Goal: Complete application form: Complete application form

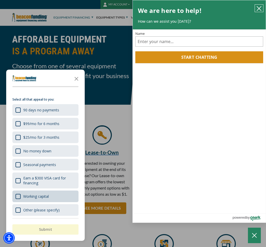
scroll to position [8, 0]
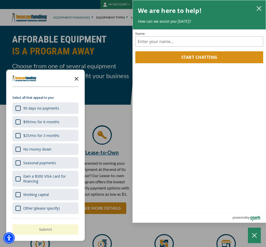
click at [75, 79] on icon "Close the survey" at bounding box center [76, 78] width 10 height 10
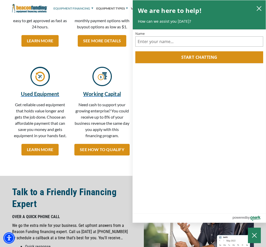
scroll to position [181, 0]
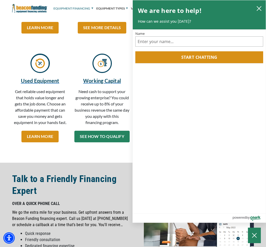
click at [113, 138] on link "SEE HOW TO QUALIFY" at bounding box center [101, 137] width 55 height 12
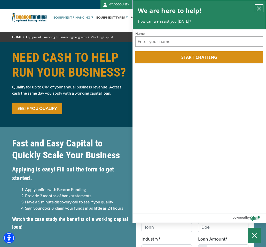
click at [257, 8] on icon "close chatbox" at bounding box center [258, 8] width 5 height 5
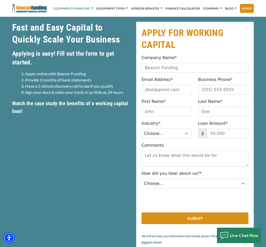
scroll to position [103, 0]
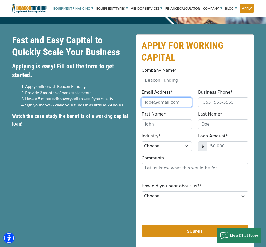
click at [177, 102] on input "Email Address*" at bounding box center [166, 103] width 50 height 10
type input "[EMAIL_ADDRESS][DOMAIN_NAME]"
type input "2105890067"
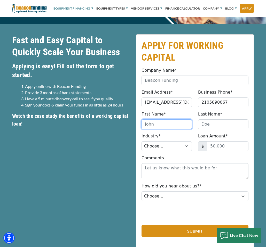
type input "[PERSON_NAME]"
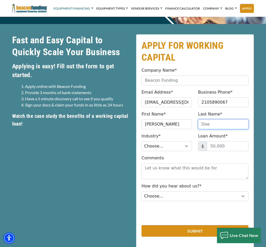
type input "[PERSON_NAME]"
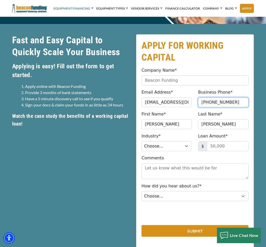
click at [229, 102] on input "(210) 589-0067" at bounding box center [223, 103] width 50 height 10
type input "[PHONE_NUMBER]"
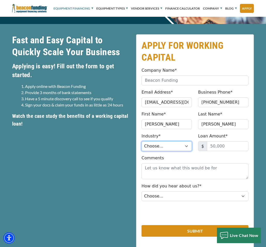
click at [186, 146] on select "Choose... Towing Landscape/Hardscape Decorated Apparel Septic Light Constructio…" at bounding box center [166, 146] width 50 height 10
select select "1"
click at [141, 141] on select "Choose... Towing Landscape/Hardscape Decorated Apparel Septic Light Constructio…" at bounding box center [166, 146] width 50 height 10
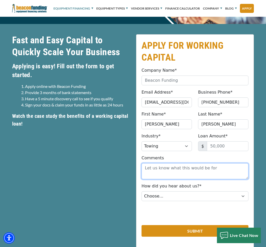
click at [145, 169] on textarea "Comments" at bounding box center [194, 171] width 107 height 16
type textarea "I would like to get into the tow truck business."
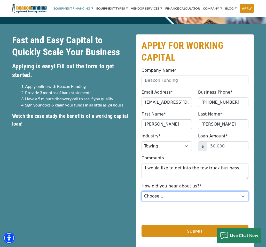
click at [243, 198] on select "Choose... Internet Search Vendor Referral Word of Mouth Client Referral Email E…" at bounding box center [194, 197] width 107 height 10
select select "5"
click at [141, 192] on select "Choose... Internet Search Vendor Referral Word of Mouth Client Referral Email E…" at bounding box center [194, 197] width 107 height 10
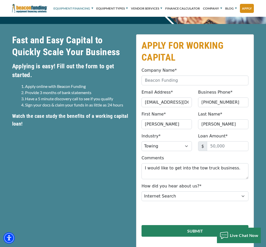
click at [202, 230] on button "Submit" at bounding box center [194, 231] width 107 height 12
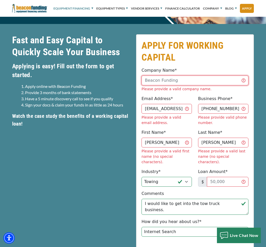
click at [182, 81] on input "Company Name*" at bounding box center [194, 81] width 107 height 10
type input "[PERSON_NAME]'s Towing"
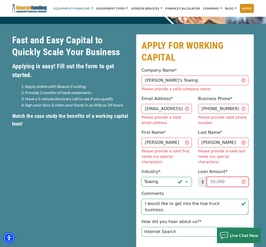
click at [235, 177] on input "Loan Amount*" at bounding box center [228, 182] width 42 height 10
click at [244, 177] on input "Loan Amount*" at bounding box center [228, 182] width 42 height 10
click at [242, 177] on input "Loan Amount*" at bounding box center [228, 182] width 42 height 10
click at [223, 177] on input "Loan Amount*" at bounding box center [228, 182] width 42 height 10
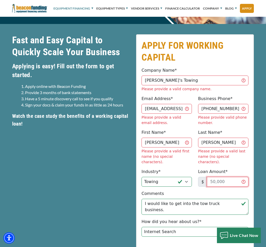
click at [227, 177] on input "Loan Amount*" at bounding box center [228, 182] width 42 height 10
type input "50,000"
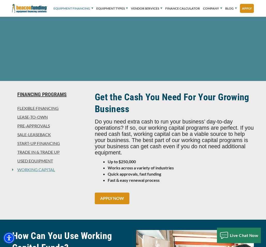
scroll to position [272, 0]
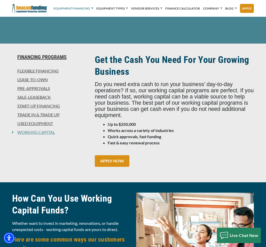
click at [40, 89] on link "Pre-approvals" at bounding box center [50, 88] width 76 height 6
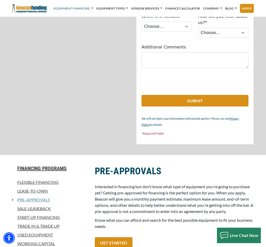
scroll to position [387, 0]
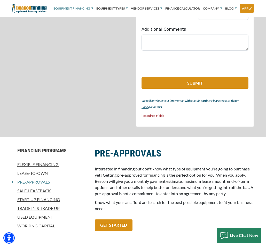
click at [52, 162] on link "Flexible Financing" at bounding box center [50, 165] width 76 height 6
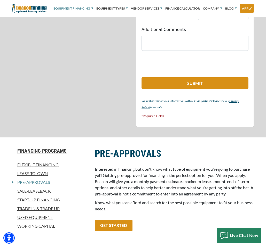
click at [45, 197] on link "Start-Up Financing" at bounding box center [50, 200] width 76 height 6
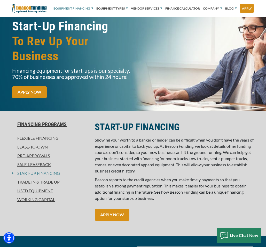
scroll to position [52, 0]
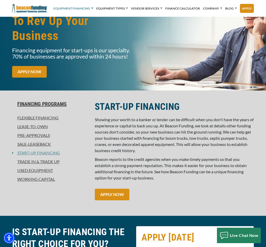
click at [37, 179] on link "Working Capital" at bounding box center [50, 179] width 76 height 6
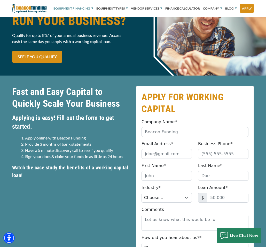
scroll to position [54, 0]
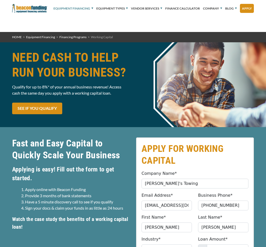
select select "1"
select select "5"
